Goal: Find specific page/section: Find specific page/section

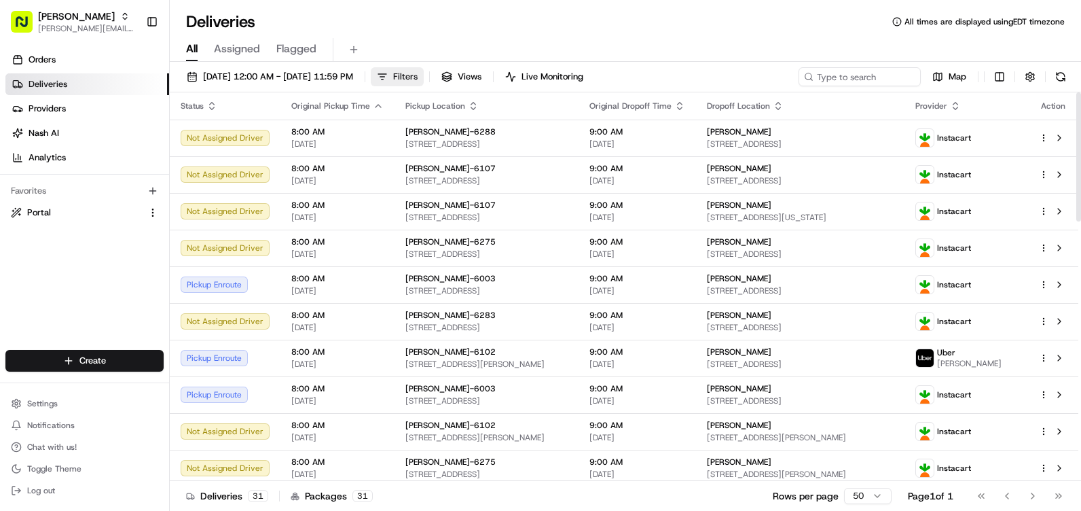
click at [424, 67] on button "Filters" at bounding box center [397, 76] width 53 height 19
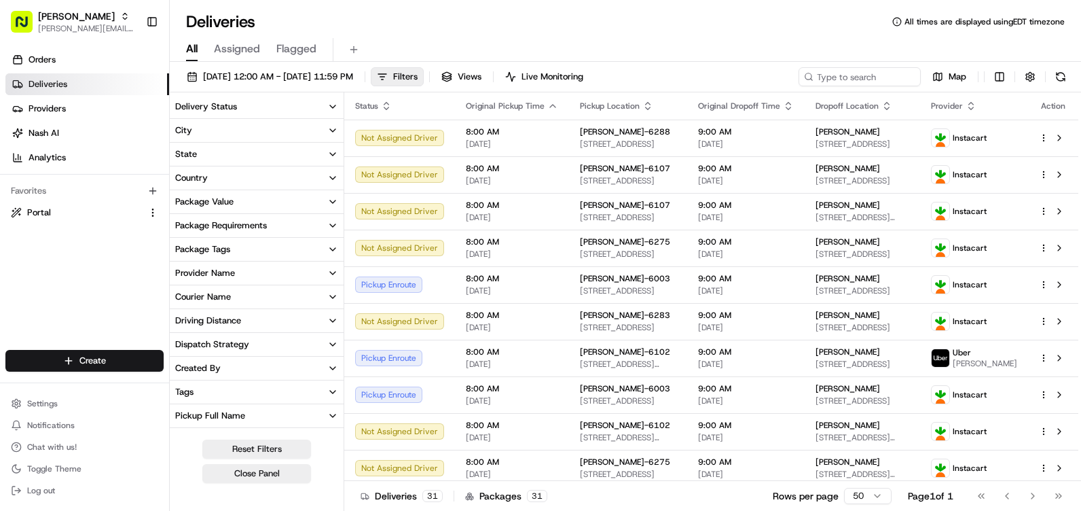
click at [225, 132] on button "City" at bounding box center [257, 130] width 174 height 23
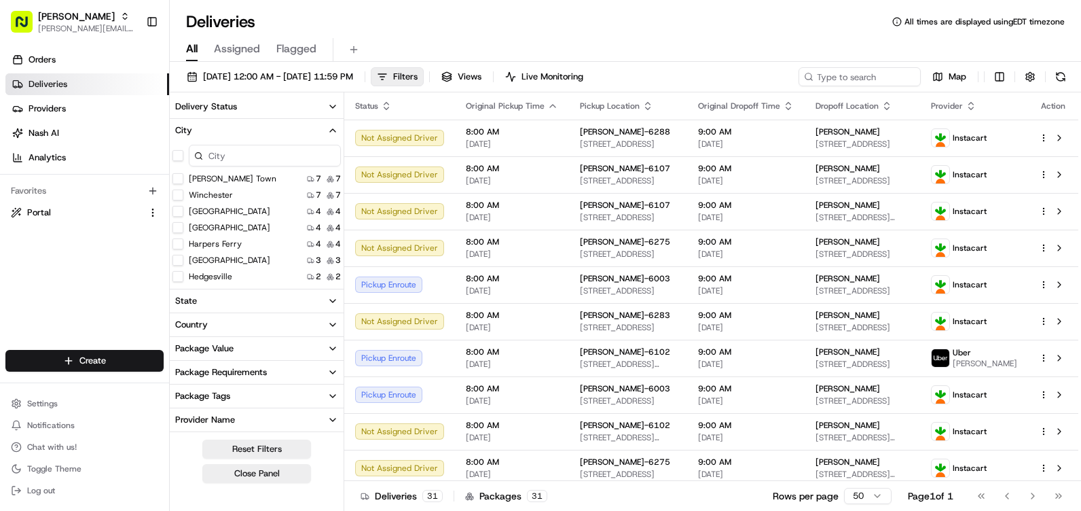
click at [179, 227] on button "[GEOGRAPHIC_DATA]" at bounding box center [177, 227] width 11 height 11
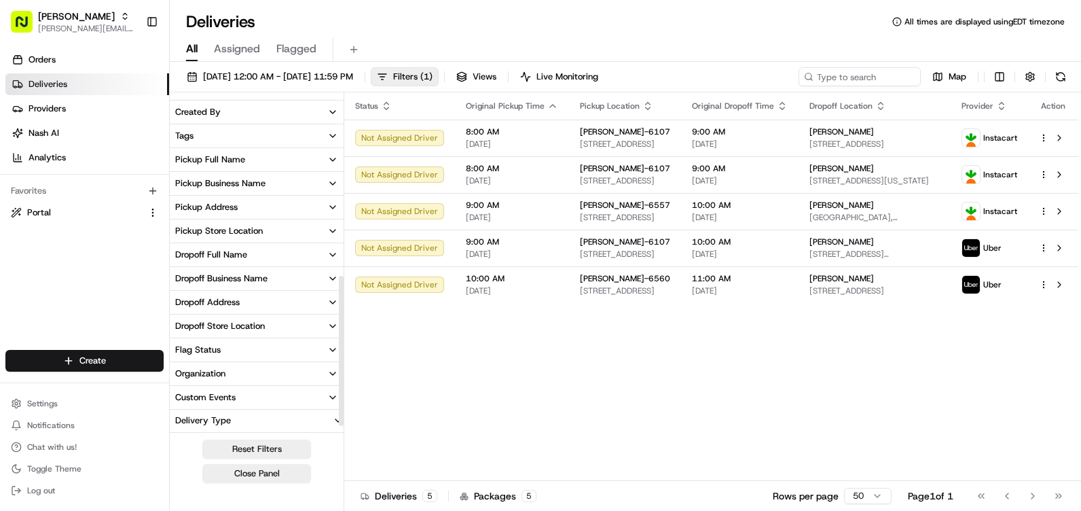
scroll to position [407, 0]
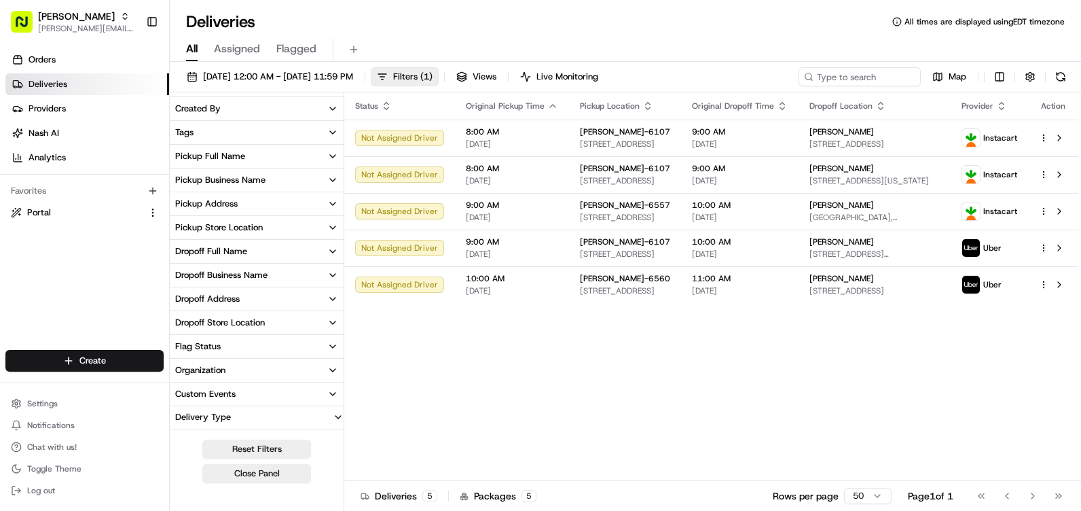
click at [327, 232] on icon "button" at bounding box center [332, 227] width 11 height 11
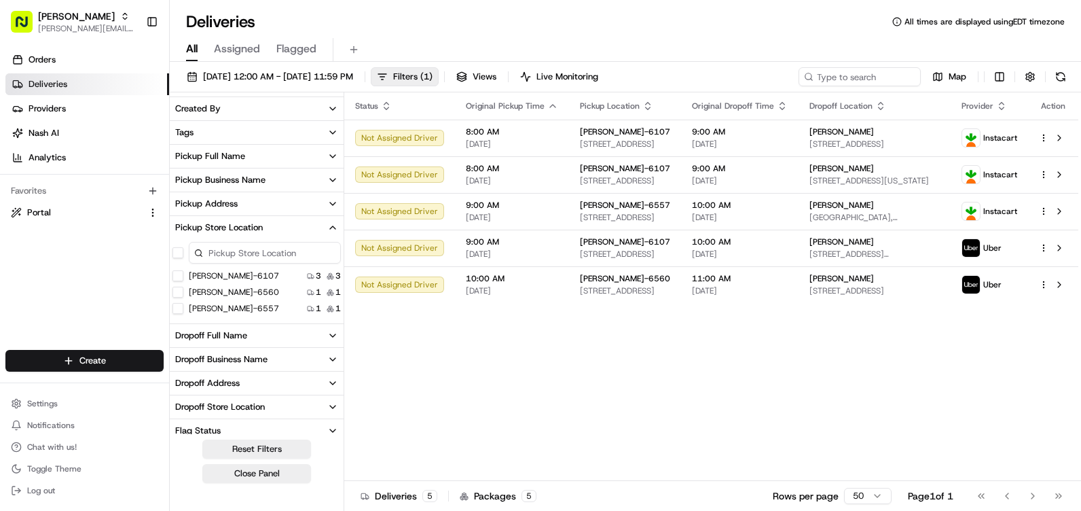
click at [176, 291] on button "[PERSON_NAME]-6560" at bounding box center [177, 292] width 11 height 11
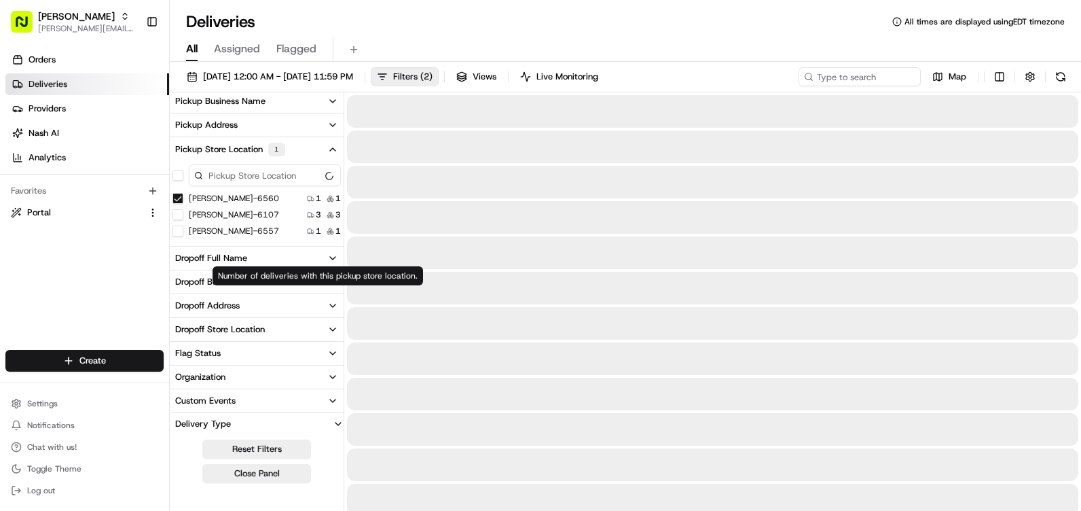
scroll to position [329, 0]
